Goal: Transaction & Acquisition: Register for event/course

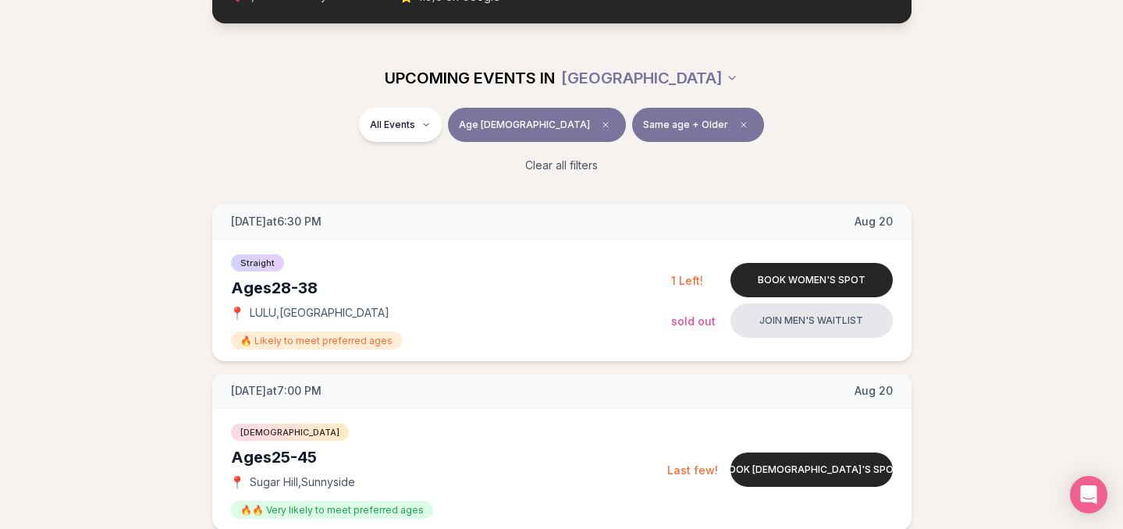
scroll to position [152, 0]
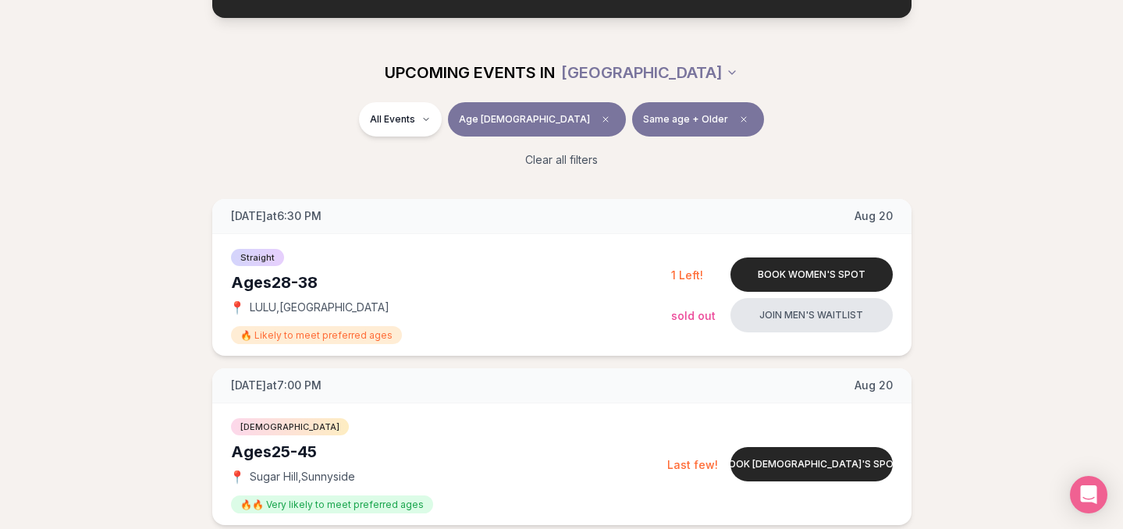
click at [643, 120] on span "Same age + Older" at bounding box center [685, 119] width 85 height 12
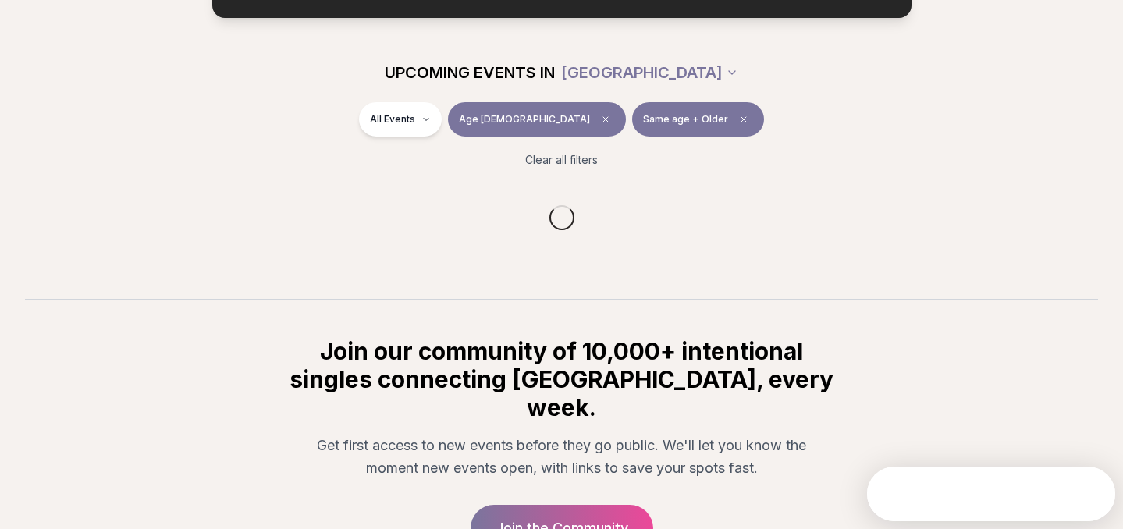
click at [773, 102] on div "All Events Age 34 Same age + Older" at bounding box center [562, 122] width 874 height 41
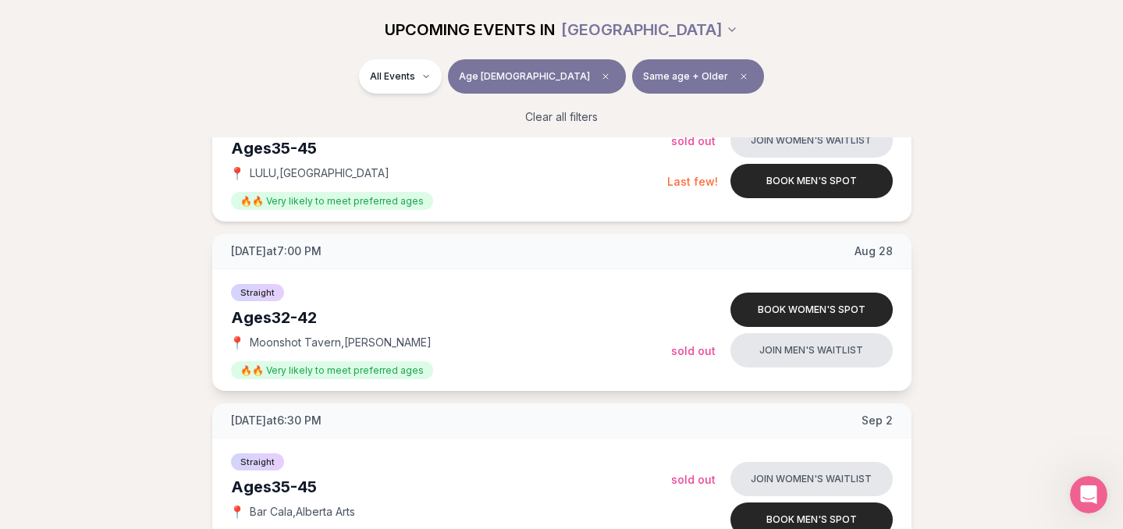
scroll to position [1878, 0]
